Goal: Information Seeking & Learning: Learn about a topic

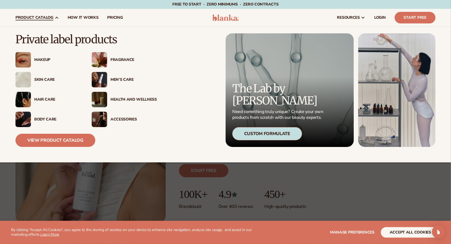
click at [39, 61] on div "Makeup" at bounding box center [57, 60] width 46 height 5
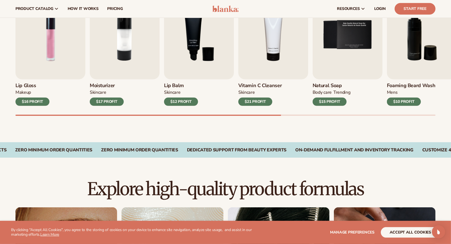
scroll to position [201, 0]
